Goal: Task Accomplishment & Management: Manage account settings

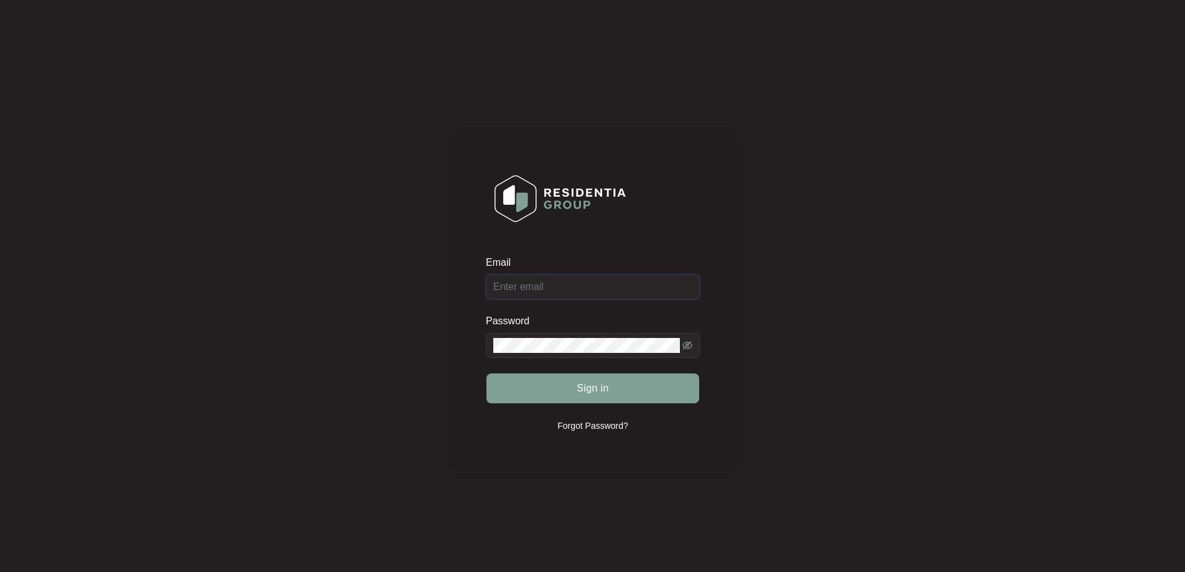
click at [601, 290] on input "Email" at bounding box center [593, 286] width 214 height 25
type input "[EMAIL_ADDRESS][DOMAIN_NAME]"
click at [555, 381] on button "Sign in" at bounding box center [592, 388] width 213 height 30
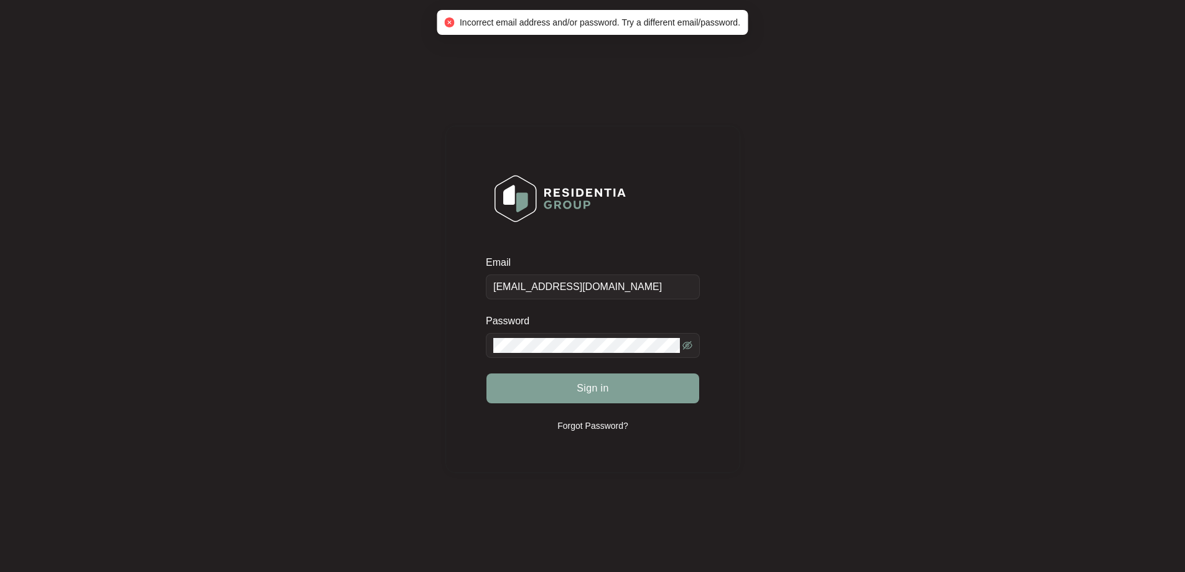
click at [559, 333] on span at bounding box center [593, 345] width 214 height 25
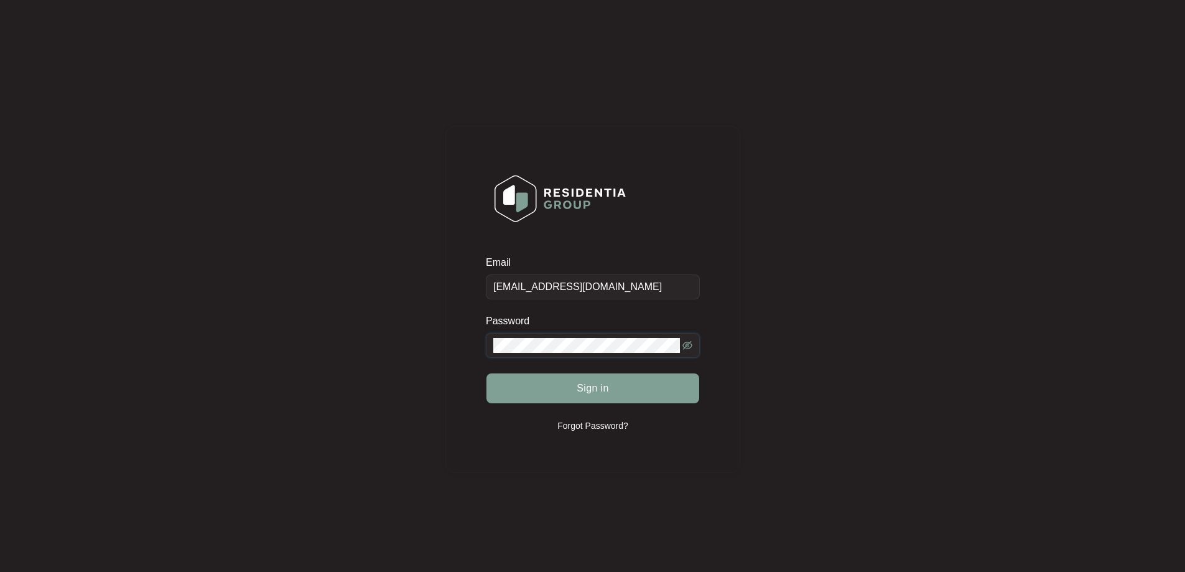
click at [392, 340] on div "Email [EMAIL_ADDRESS][DOMAIN_NAME] Password Sign in Forgot Password?" at bounding box center [592, 298] width 1160 height 573
click at [617, 395] on button "Sign in" at bounding box center [592, 388] width 213 height 30
